Goal: Transaction & Acquisition: Purchase product/service

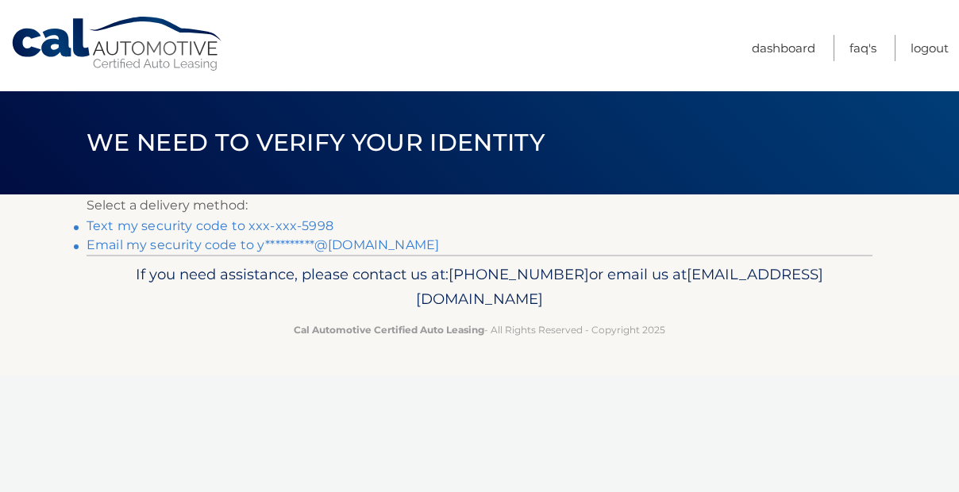
click at [255, 228] on link "Text my security code to xxx-xxx-5998" at bounding box center [210, 225] width 247 height 15
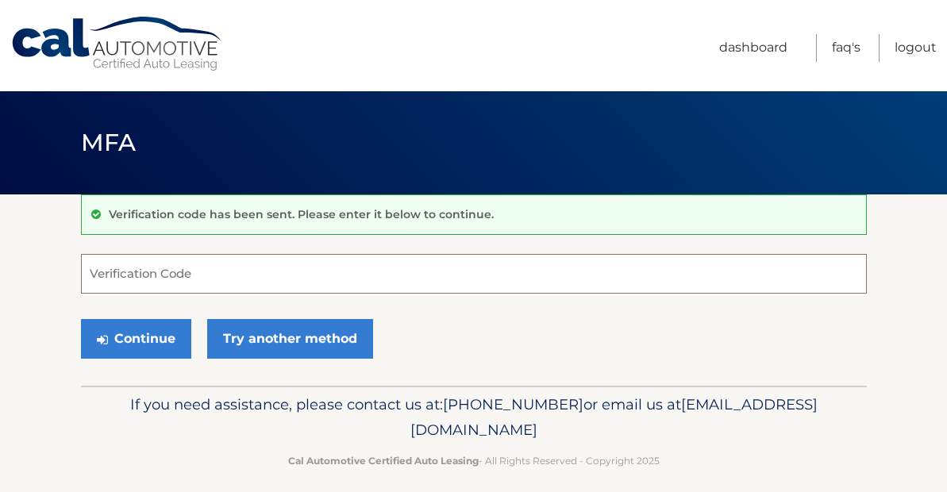
click at [189, 289] on input "Verification Code" at bounding box center [474, 274] width 786 height 40
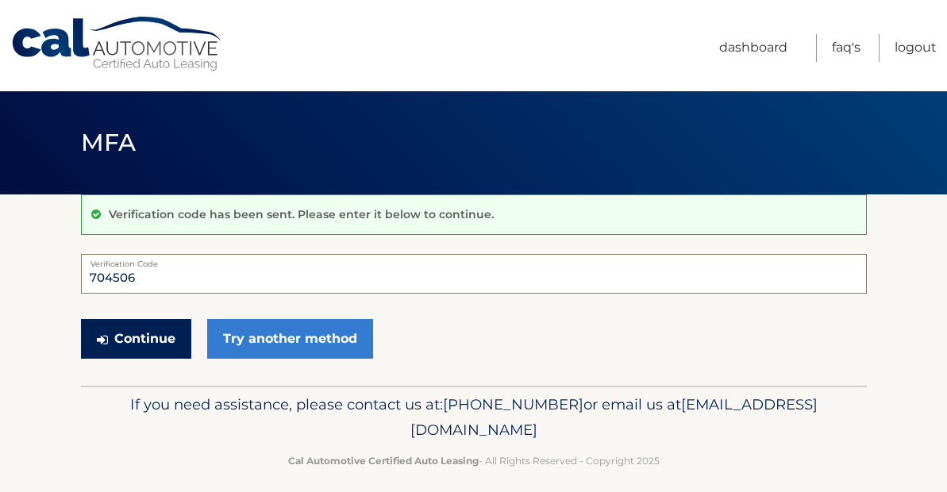
type input "704506"
click at [154, 340] on button "Continue" at bounding box center [136, 339] width 110 height 40
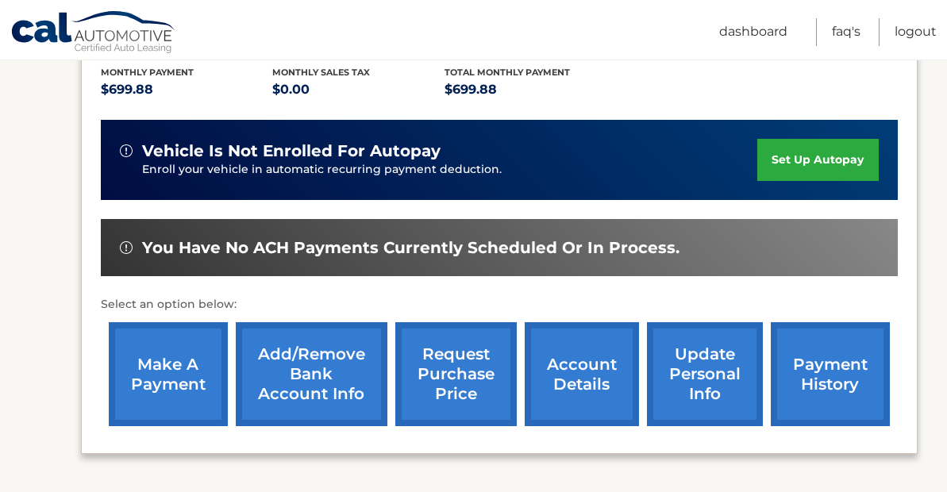
scroll to position [364, 0]
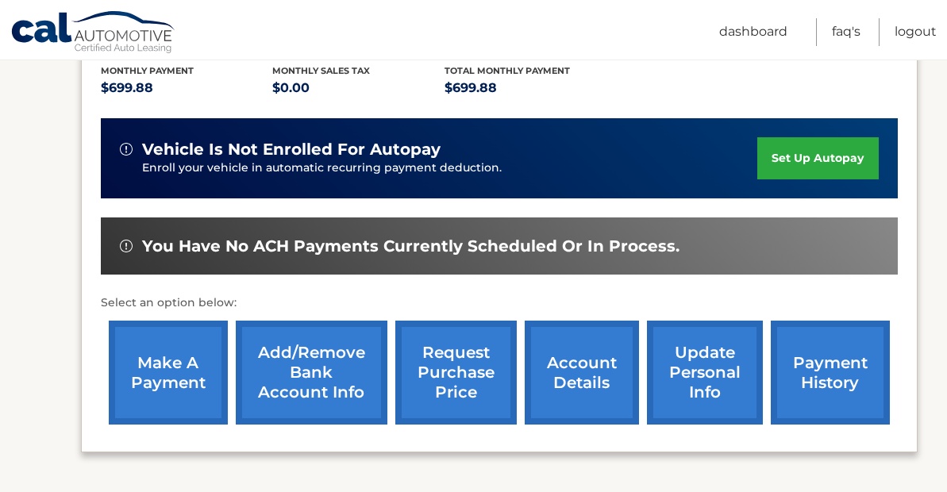
click at [152, 375] on link "make a payment" at bounding box center [168, 373] width 119 height 104
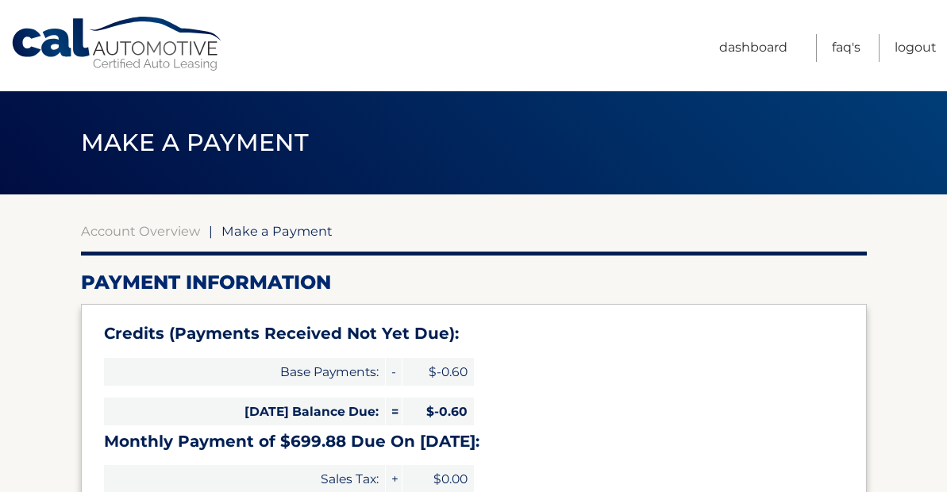
select select "N2QxZGU3YzUtY2JiYi00Njg0LThhYzctNWI1YTUwNjE5OGRi"
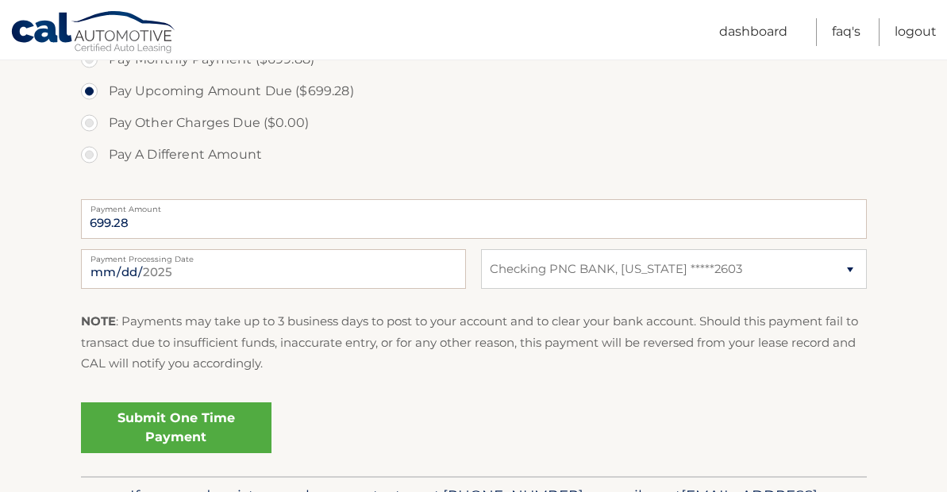
scroll to position [607, 0]
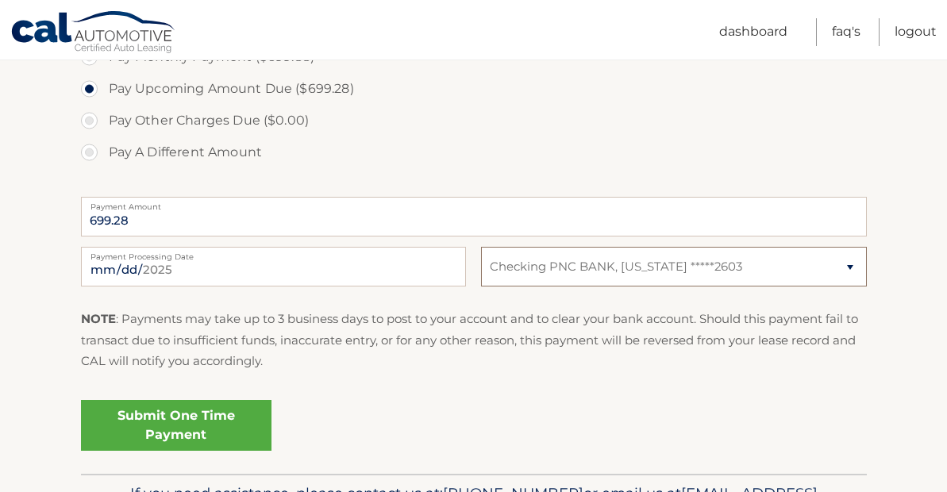
click at [627, 269] on select "Select Bank Account Checking PNC BANK, NEW JERSEY *****2603" at bounding box center [673, 267] width 385 height 40
select select
click at [481, 247] on select "Select Bank Account Checking PNC BANK, NEW JERSEY *****2603" at bounding box center [673, 267] width 385 height 40
click at [592, 266] on select "Select Bank Account Checking PNC BANK, NEW JERSEY *****2603" at bounding box center [673, 267] width 385 height 40
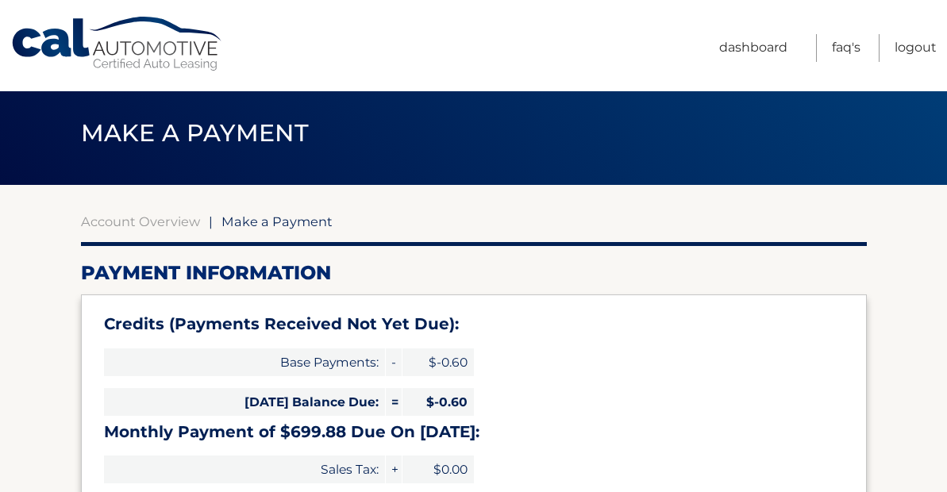
scroll to position [9, 0]
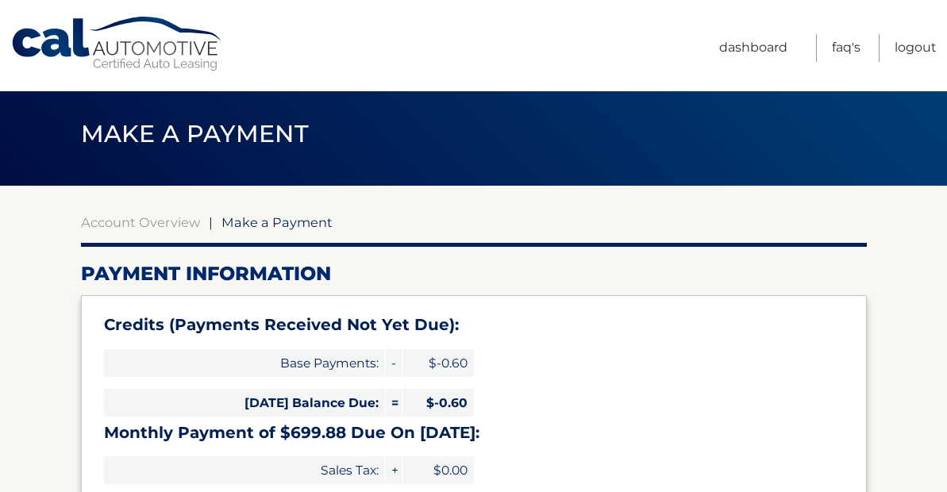
click at [153, 48] on link "Cal Automotive" at bounding box center [117, 44] width 214 height 56
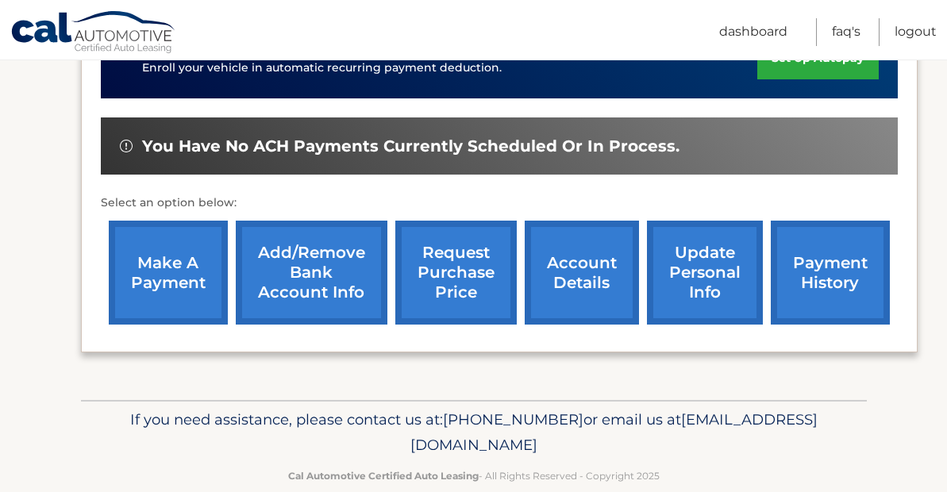
scroll to position [477, 0]
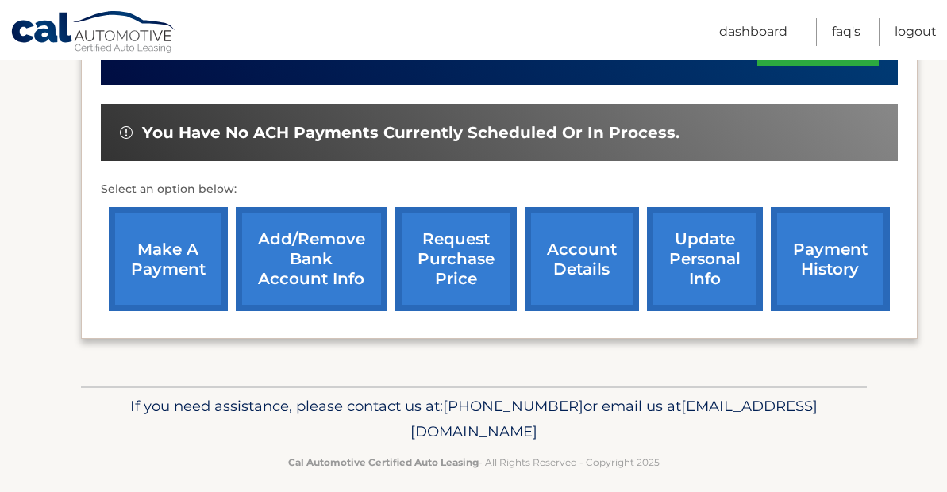
click at [718, 254] on link "update personal info" at bounding box center [705, 259] width 116 height 104
click at [309, 248] on link "Add/Remove bank account info" at bounding box center [312, 259] width 152 height 104
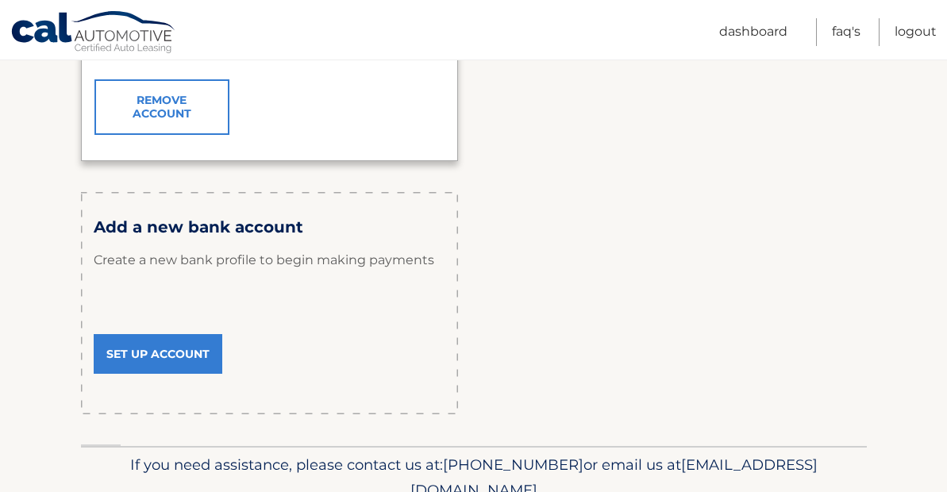
scroll to position [445, 0]
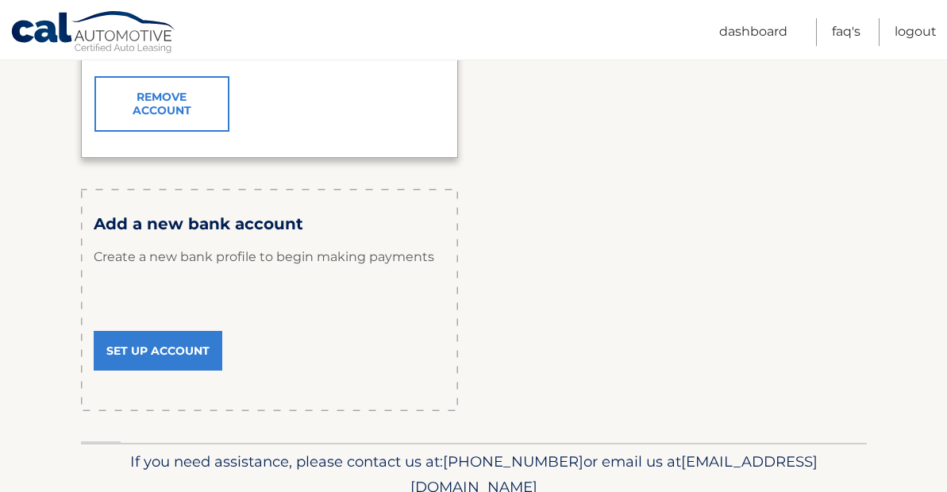
click at [170, 354] on link "Set Up Account" at bounding box center [158, 351] width 129 height 40
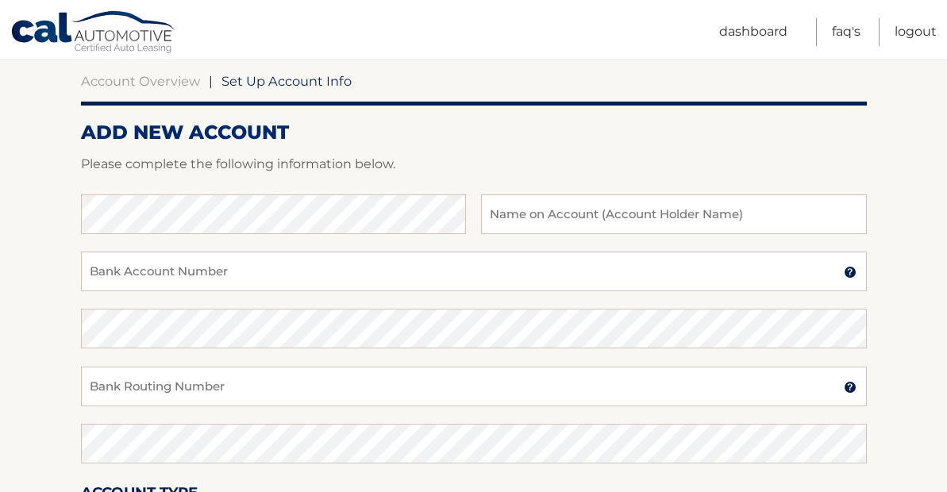
scroll to position [152, 0]
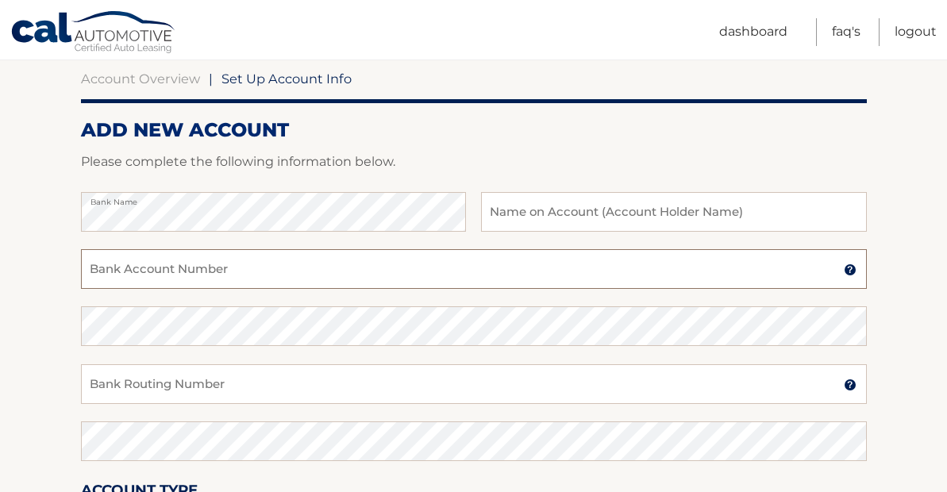
click at [233, 271] on input "Bank Account Number" at bounding box center [474, 269] width 786 height 40
click at [558, 215] on input "text" at bounding box center [673, 212] width 385 height 40
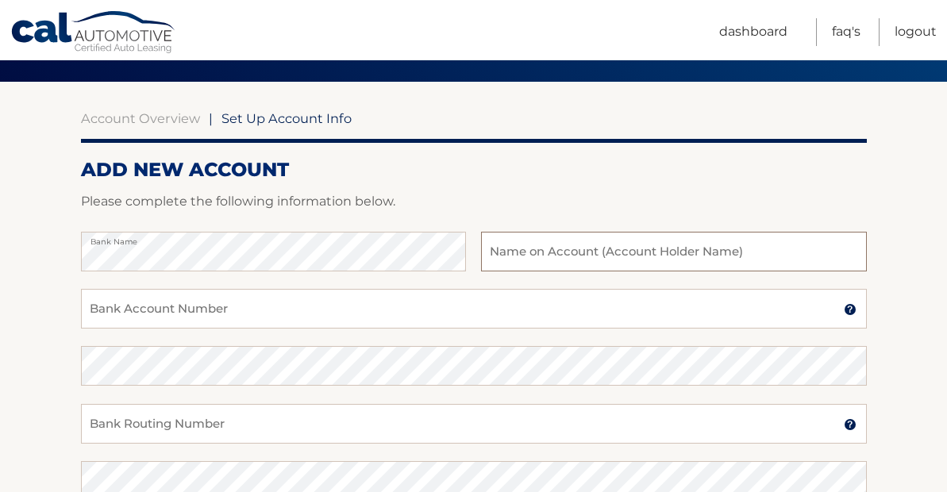
scroll to position [0, 0]
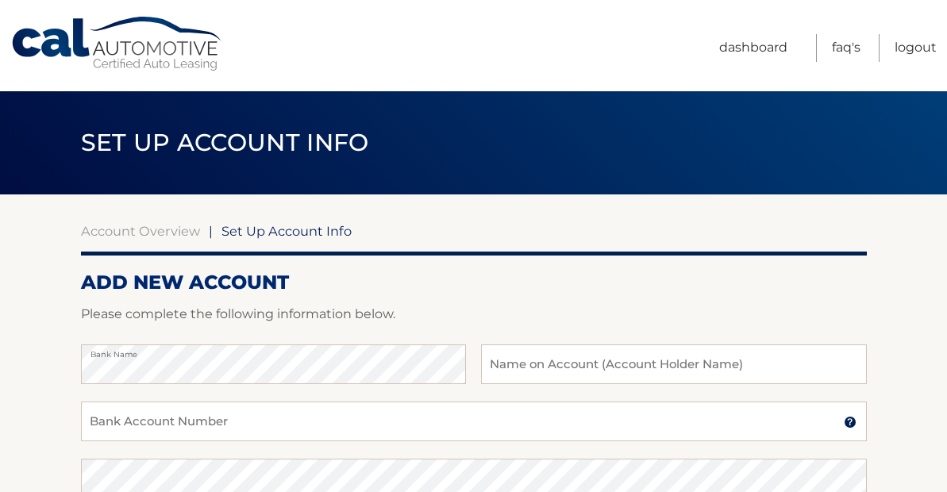
click at [53, 39] on link "Cal Automotive" at bounding box center [117, 44] width 214 height 56
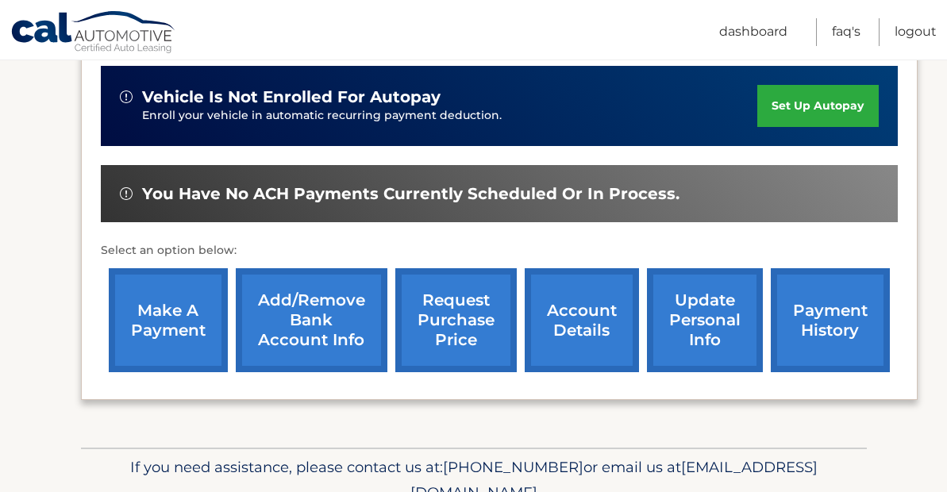
scroll to position [421, 0]
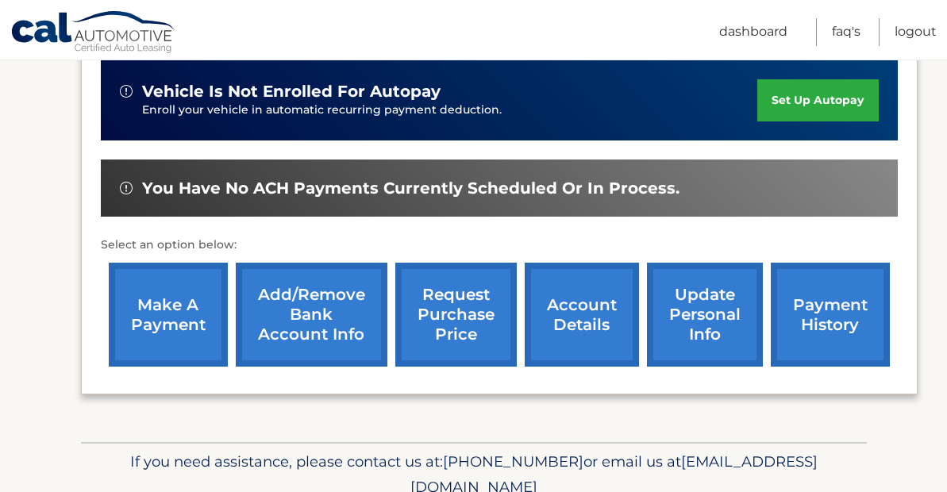
click at [162, 329] on link "make a payment" at bounding box center [168, 315] width 119 height 104
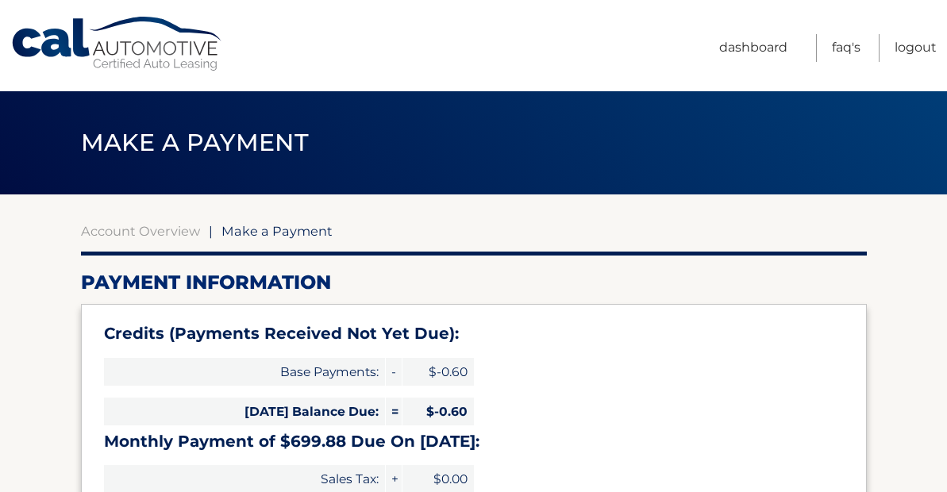
select select "N2QxZGU3YzUtY2JiYi00Njg0LThhYzctNWI1YTUwNjE5OGRi"
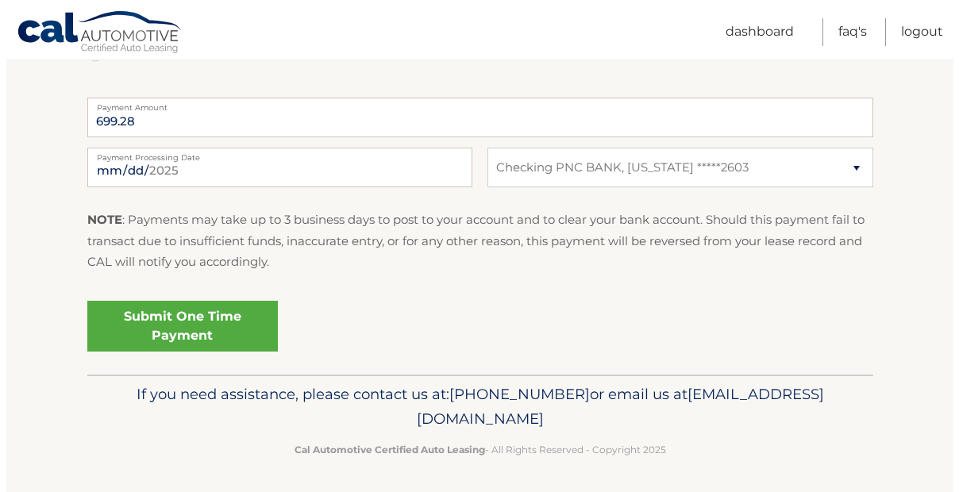
scroll to position [710, 0]
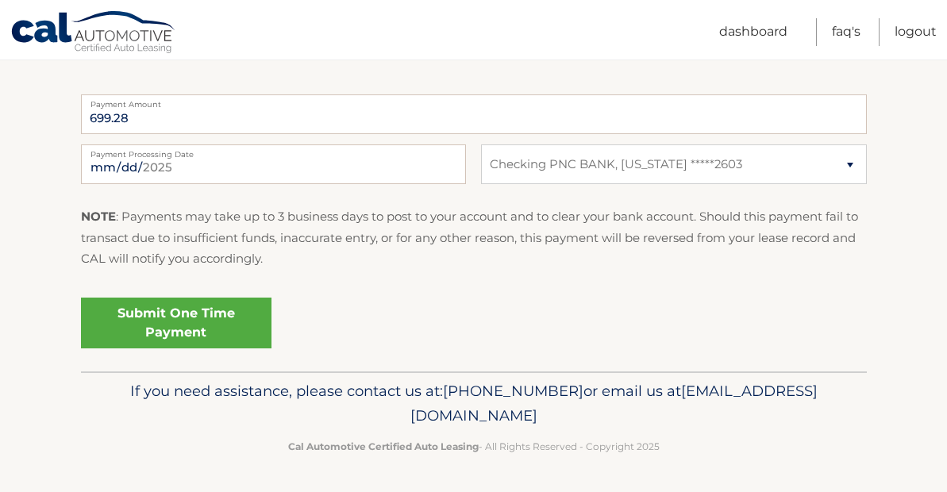
click at [193, 318] on link "Submit One Time Payment" at bounding box center [176, 323] width 191 height 51
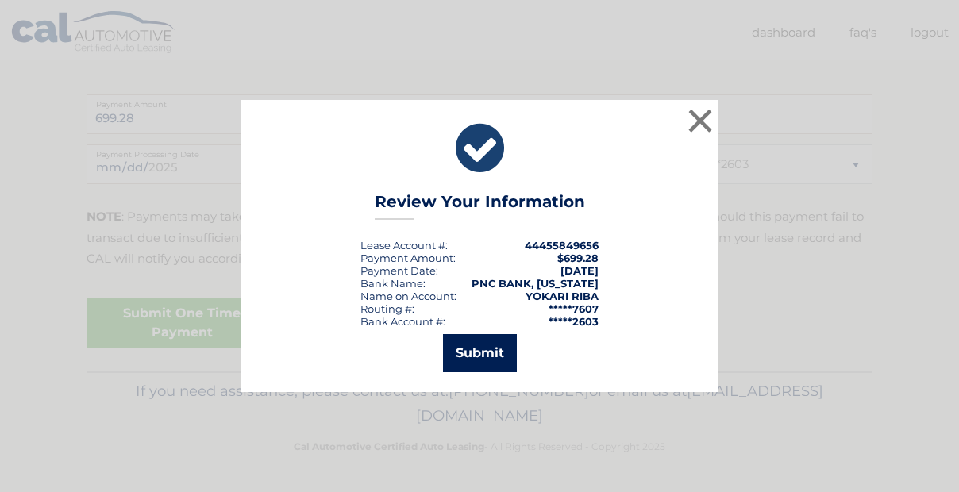
click at [488, 353] on button "Submit" at bounding box center [480, 353] width 74 height 38
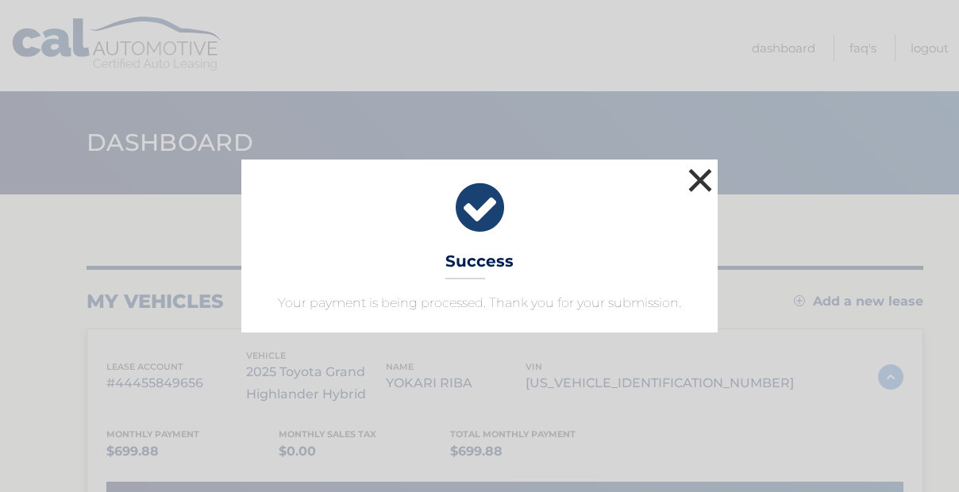
click at [696, 179] on button "×" at bounding box center [700, 180] width 32 height 32
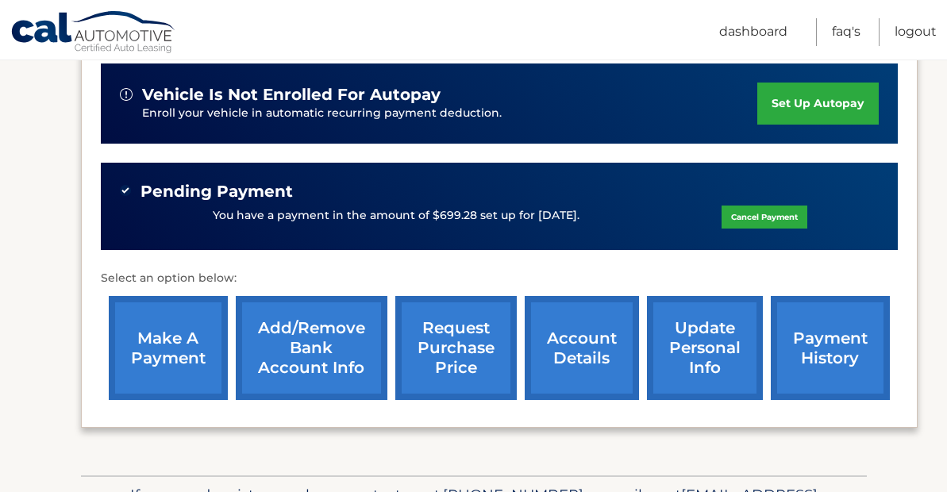
scroll to position [420, 0]
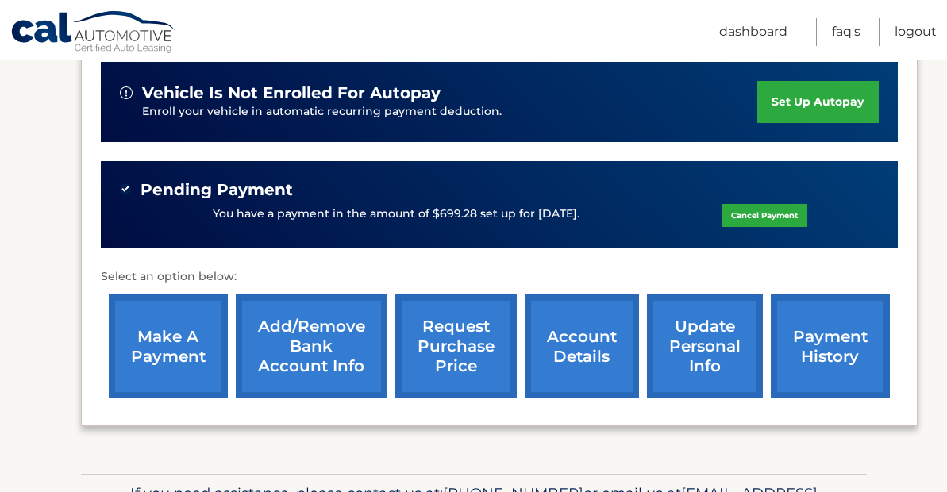
click at [818, 344] on link "payment history" at bounding box center [830, 346] width 119 height 104
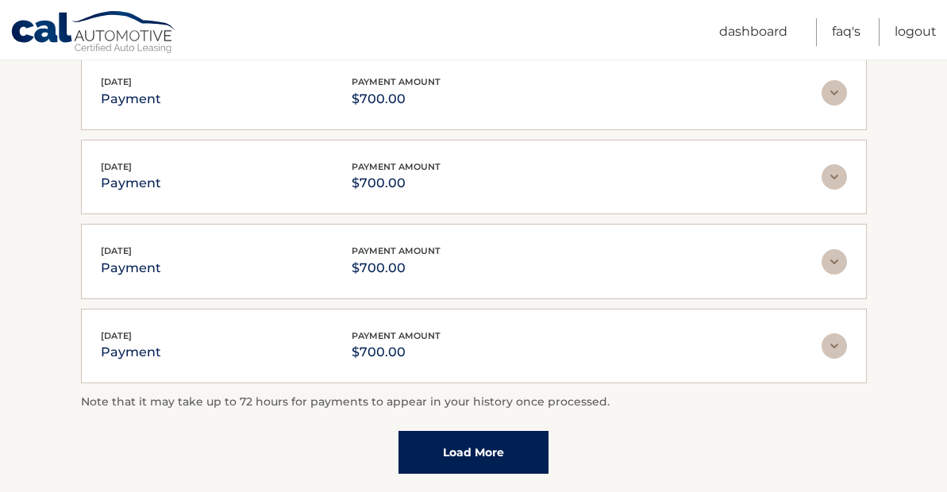
scroll to position [418, 0]
click at [838, 343] on img at bounding box center [834, 345] width 25 height 25
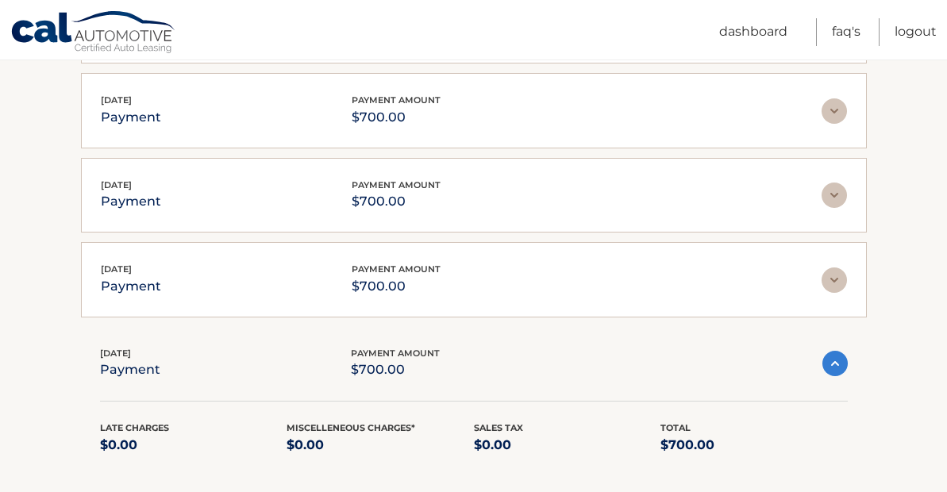
scroll to position [398, 0]
click at [829, 271] on img at bounding box center [834, 280] width 25 height 25
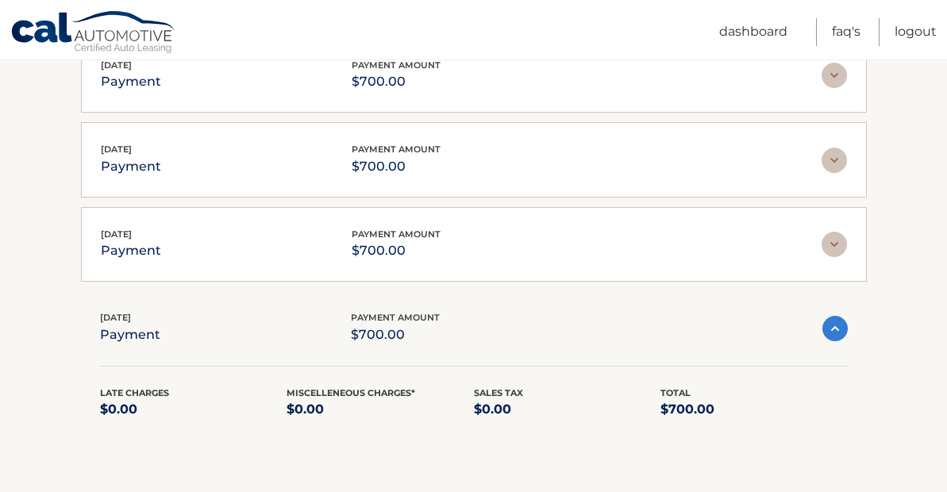
scroll to position [337, 0]
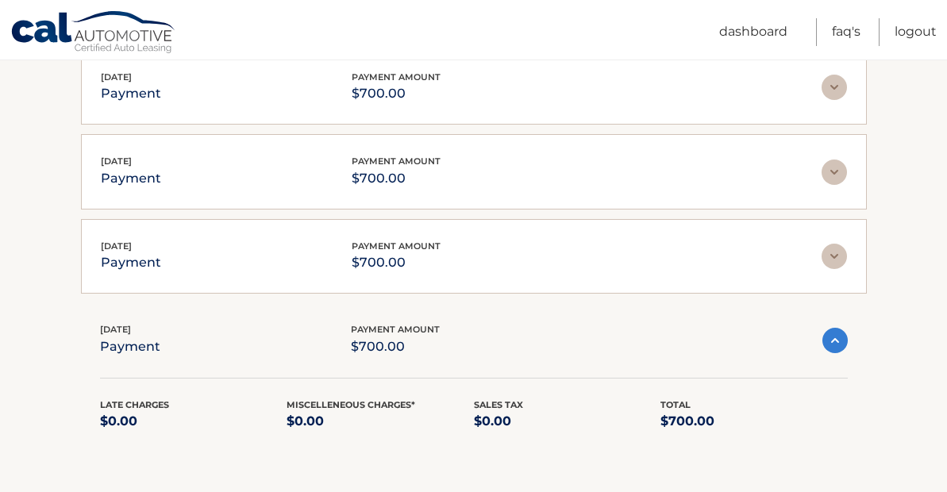
click at [833, 256] on img at bounding box center [834, 256] width 25 height 25
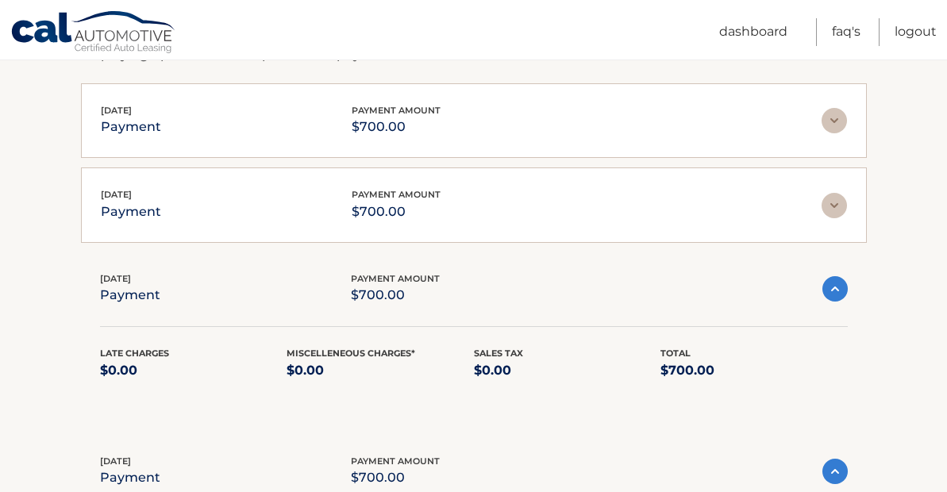
scroll to position [293, 0]
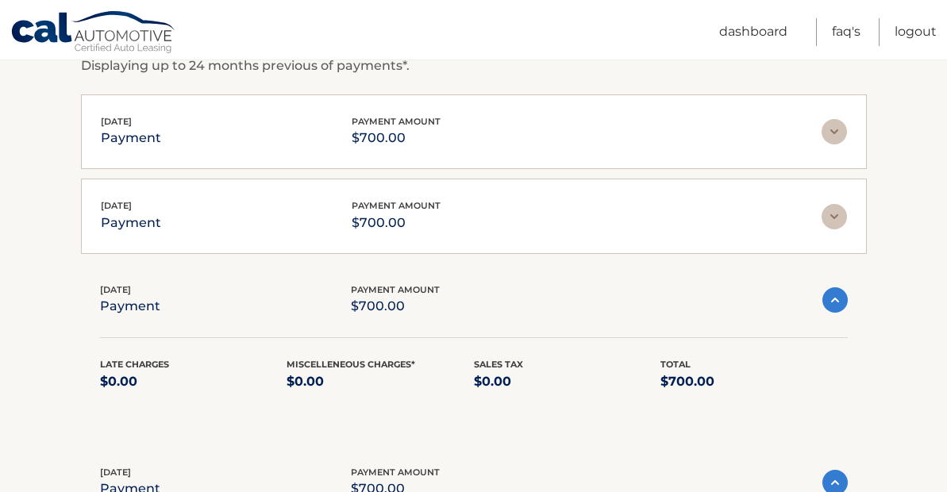
click at [833, 220] on img at bounding box center [834, 216] width 25 height 25
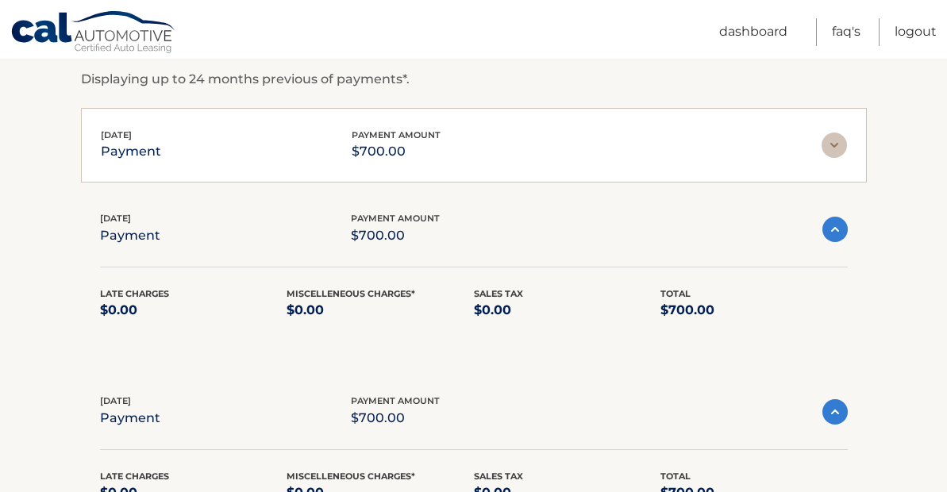
scroll to position [270, 0]
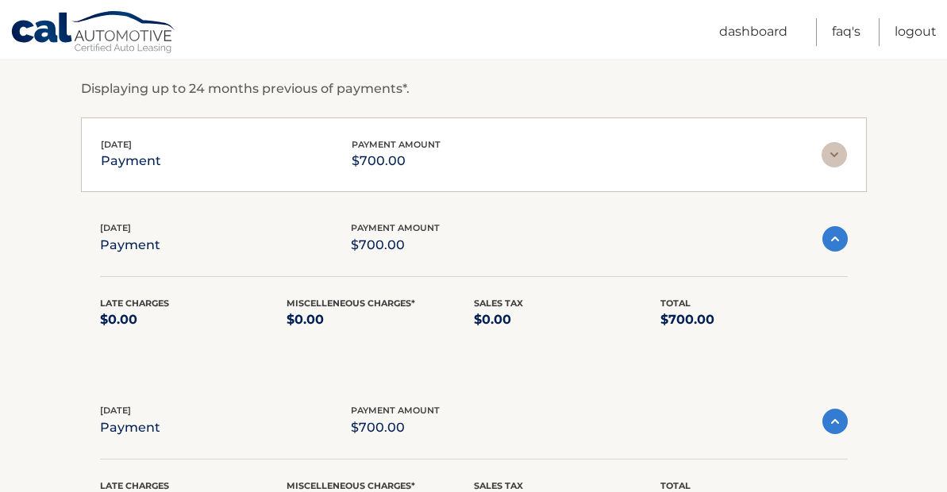
click at [835, 156] on img at bounding box center [834, 154] width 25 height 25
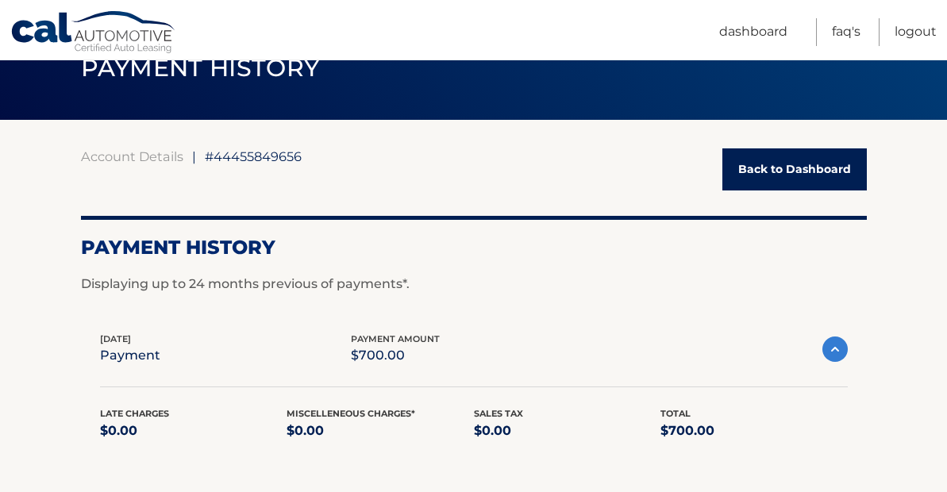
scroll to position [70, 0]
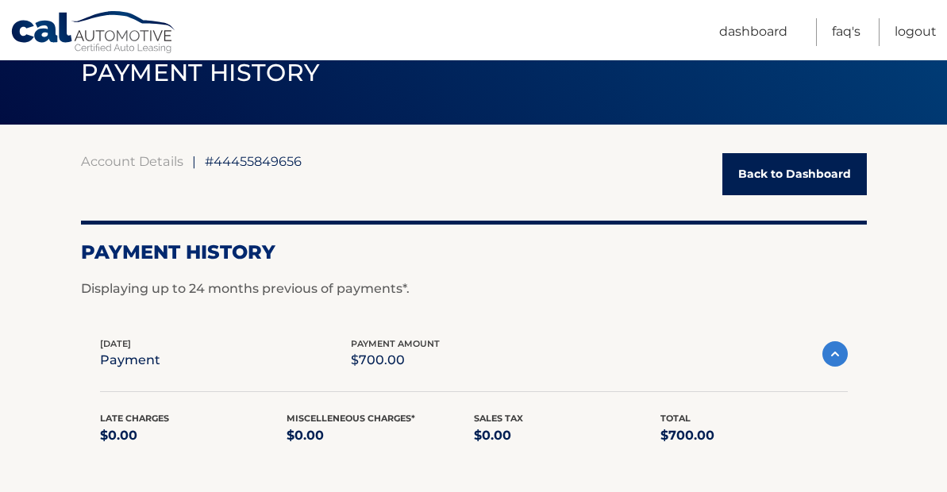
click at [788, 172] on link "Back to Dashboard" at bounding box center [794, 174] width 144 height 42
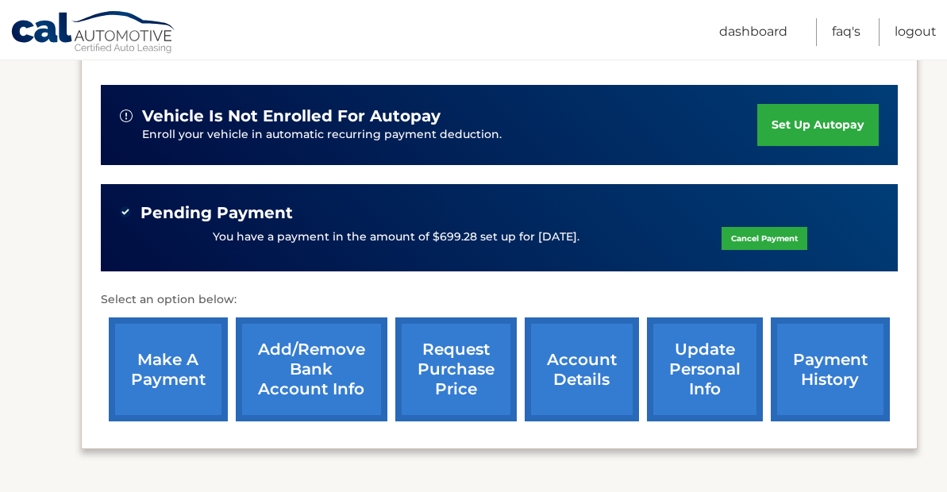
scroll to position [399, 0]
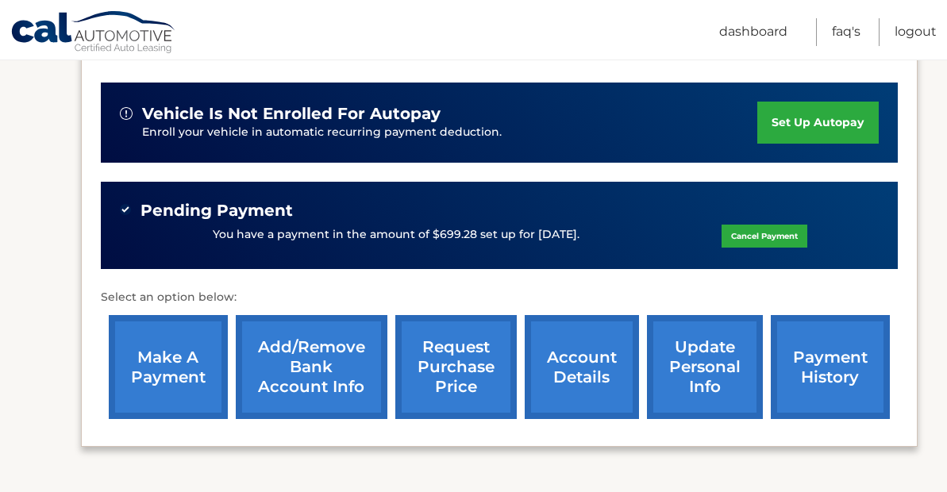
click at [133, 33] on link "Cal Automotive" at bounding box center [93, 33] width 167 height 46
